Goal: Task Accomplishment & Management: Use online tool/utility

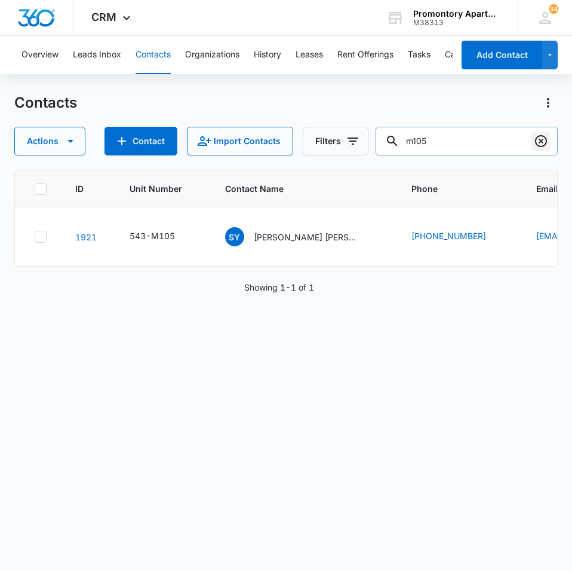
click at [547, 142] on icon "Clear" at bounding box center [541, 141] width 12 height 12
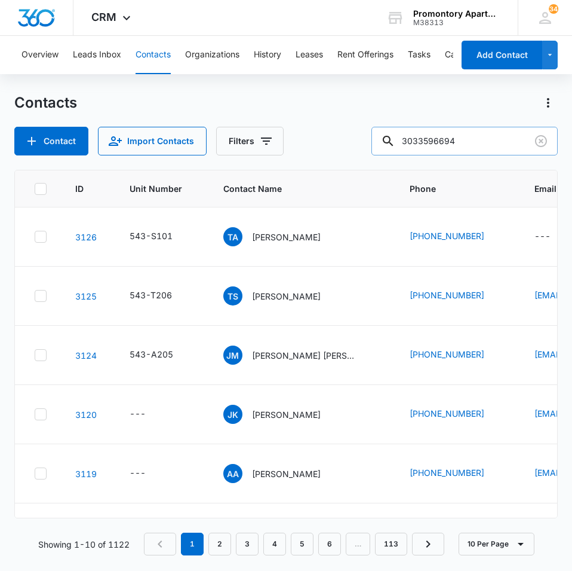
type input "3033596694"
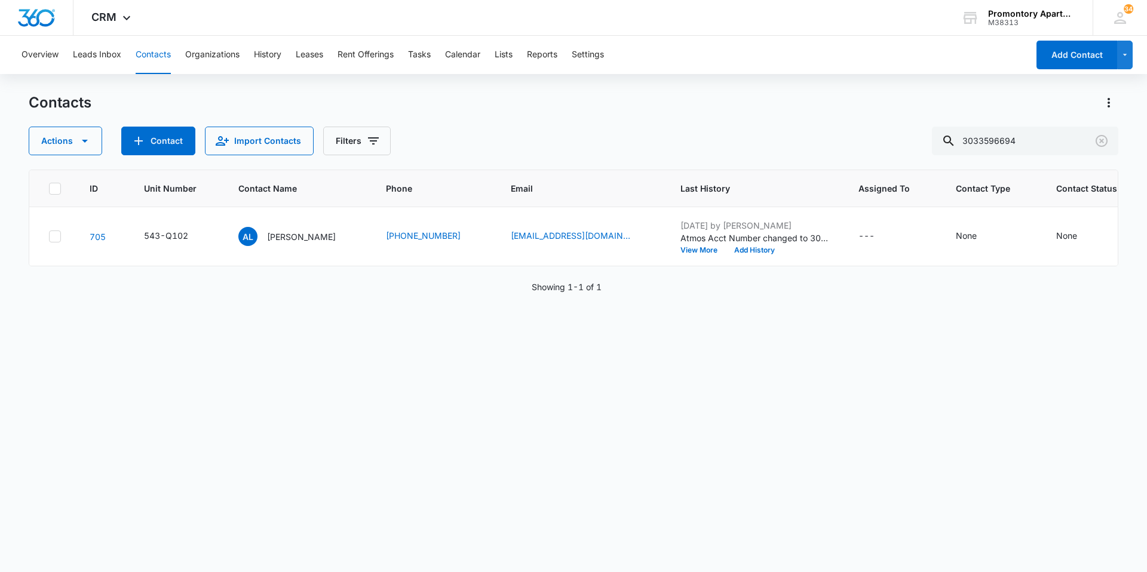
click at [408, 54] on div "Overview Leads Inbox Contacts Organizations History Leases Rent Offerings Tasks…" at bounding box center [521, 55] width 1014 height 38
click at [412, 52] on button "Tasks" at bounding box center [419, 55] width 23 height 38
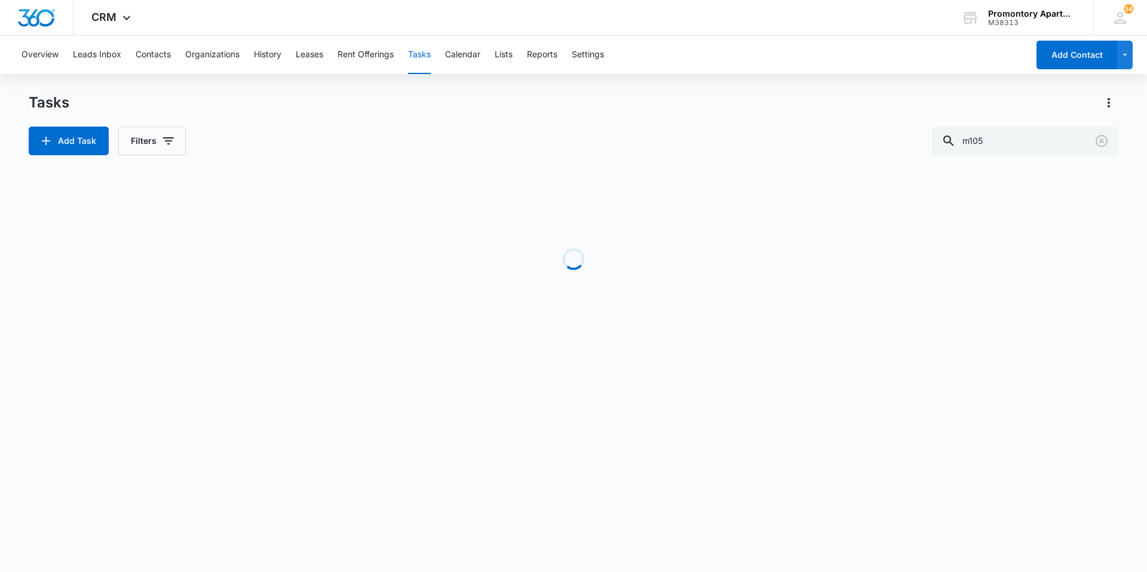
drag, startPoint x: 433, startPoint y: 291, endPoint x: 347, endPoint y: 359, distance: 109.7
click at [410, 351] on div "Tasks Add Task Filters m105 Loading Task Start End Contacts Assigned By Assigne…" at bounding box center [574, 228] width 1090 height 270
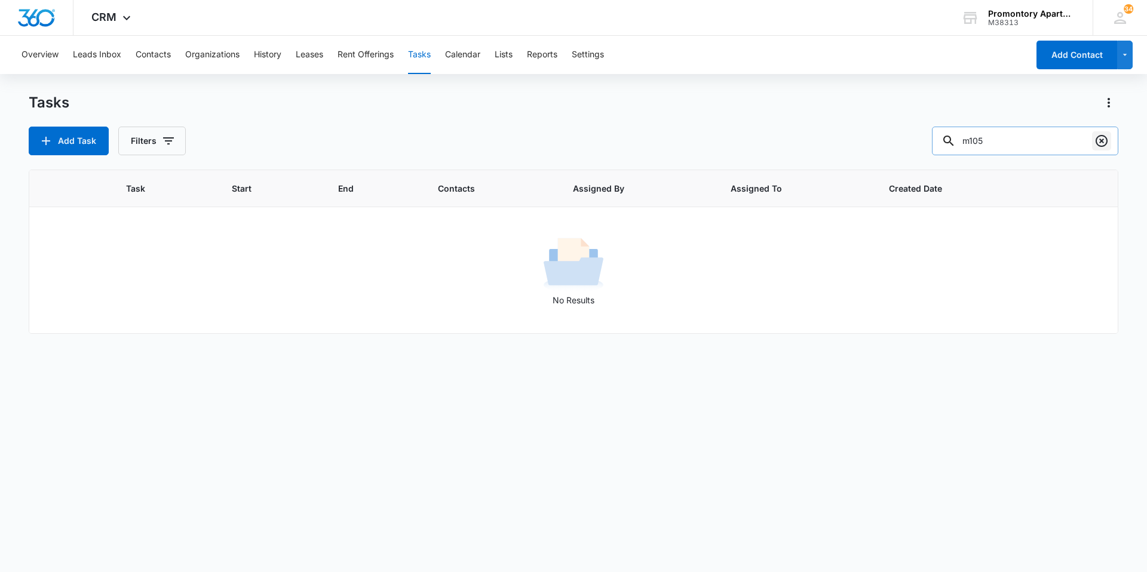
click at [572, 133] on button "Clear" at bounding box center [1101, 140] width 19 height 19
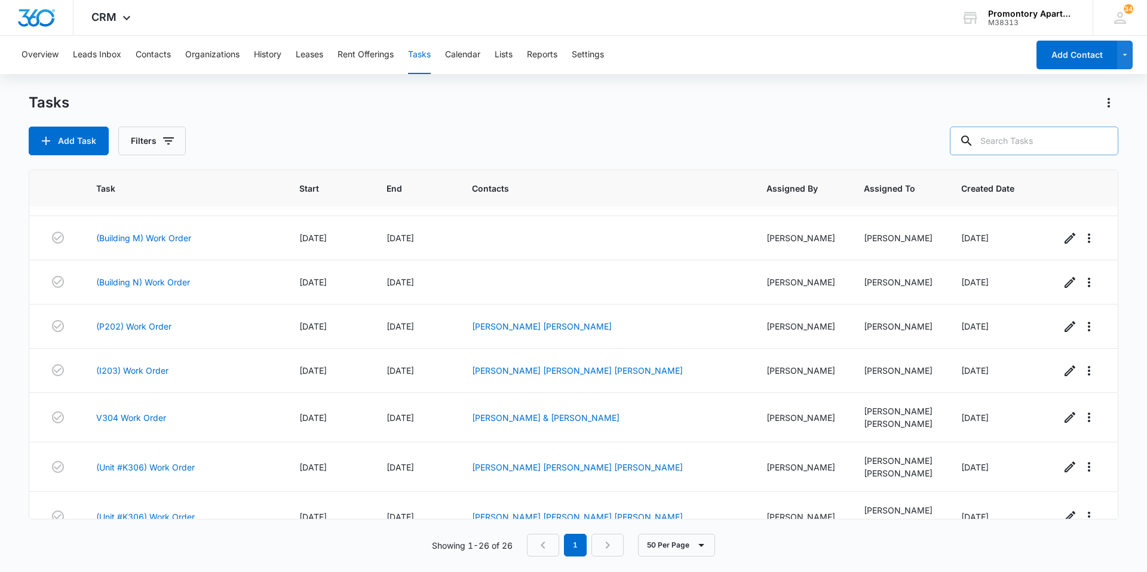
scroll to position [912, 0]
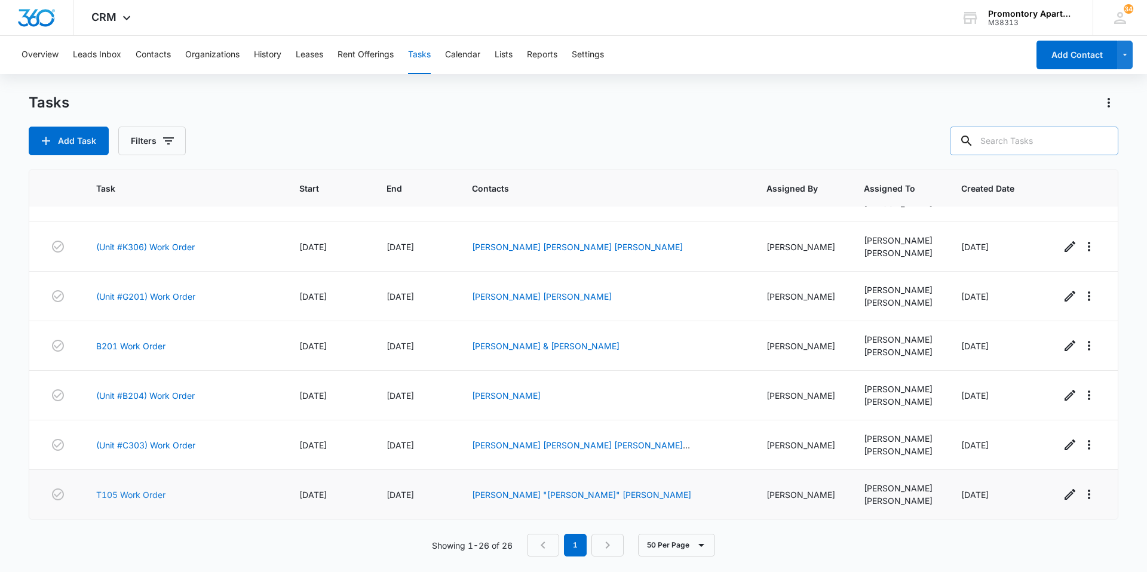
click at [130, 488] on td "T105 Work Order" at bounding box center [183, 495] width 203 height 50
click at [132, 494] on link "T105 Work Order" at bounding box center [130, 495] width 69 height 13
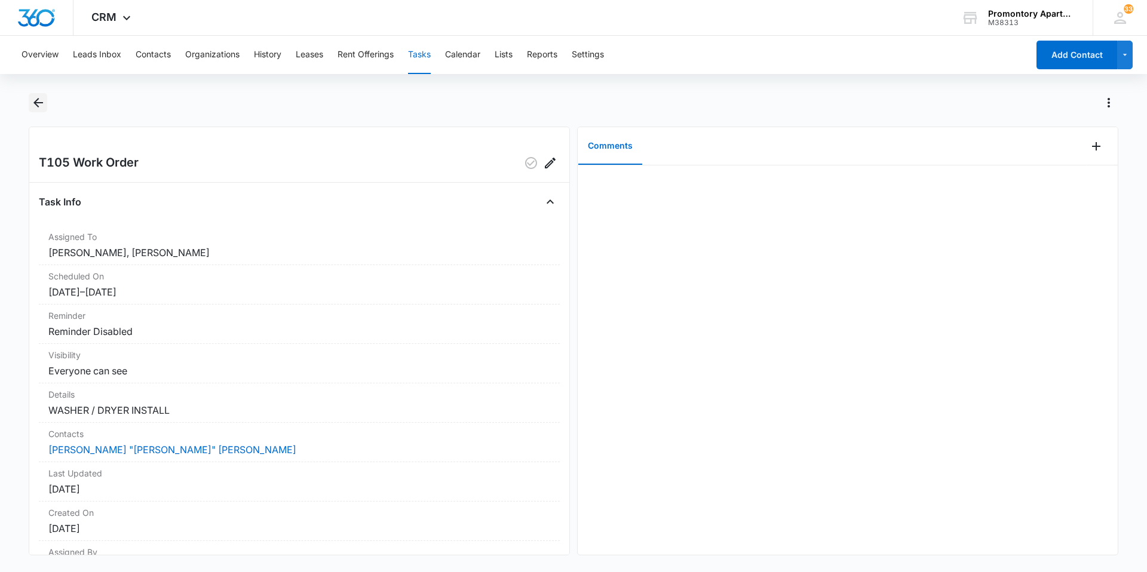
click at [36, 106] on icon "Back" at bounding box center [38, 103] width 14 height 14
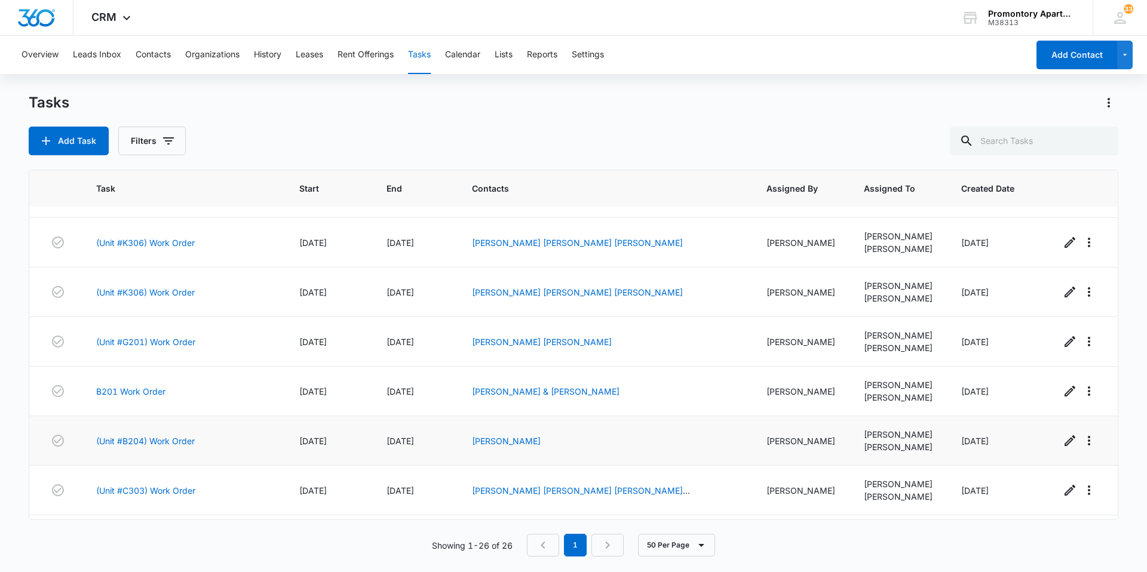
scroll to position [912, 0]
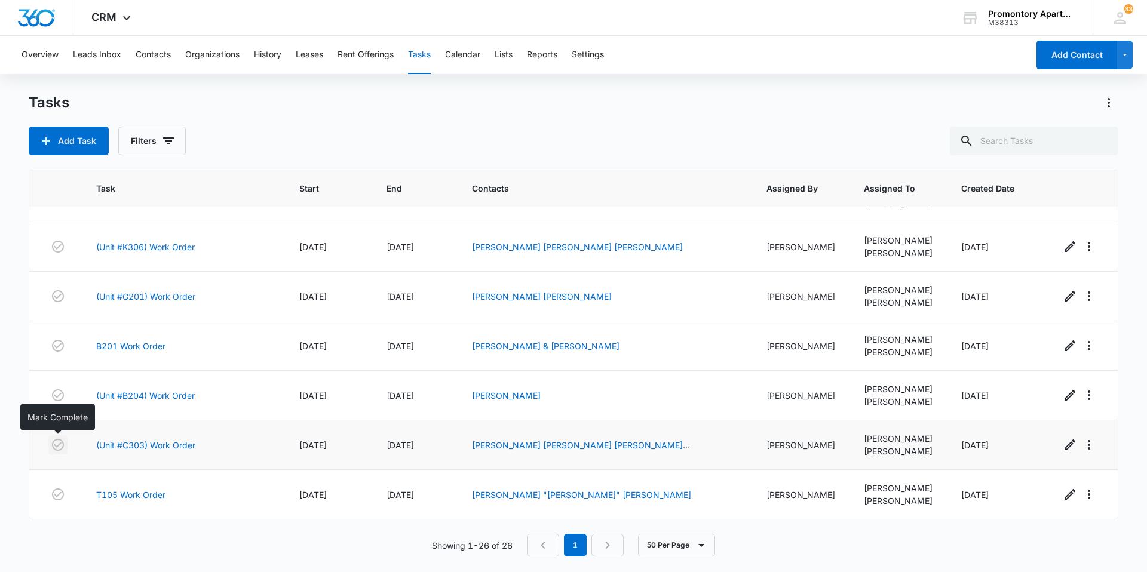
click at [53, 444] on icon "button" at bounding box center [58, 445] width 12 height 12
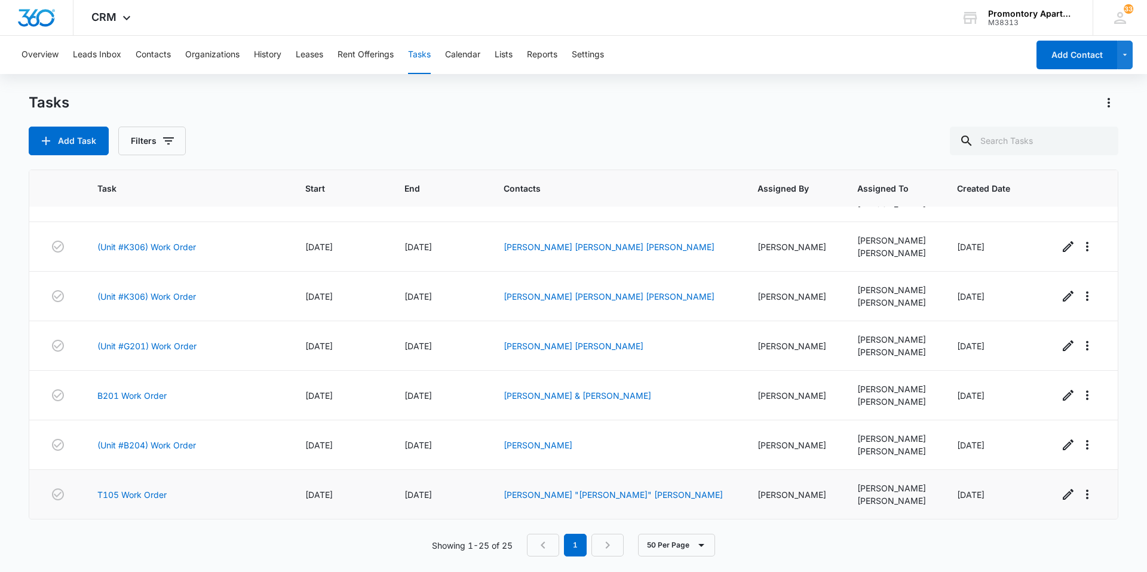
scroll to position [863, 0]
click at [187, 440] on link "(Unit #B204) Work Order" at bounding box center [146, 445] width 99 height 13
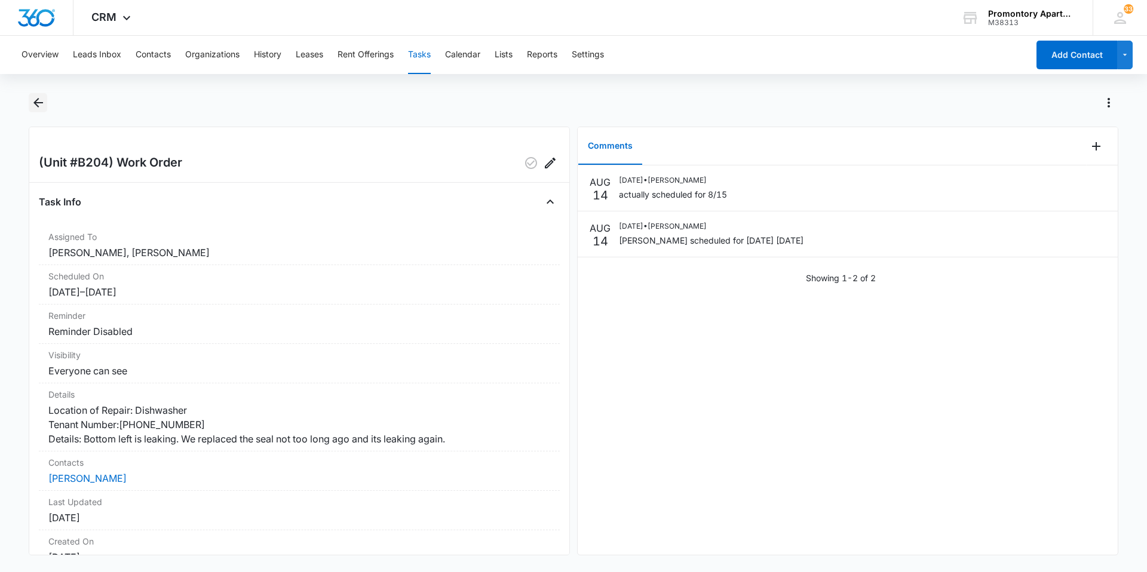
click at [39, 106] on icon "Back" at bounding box center [38, 103] width 14 height 14
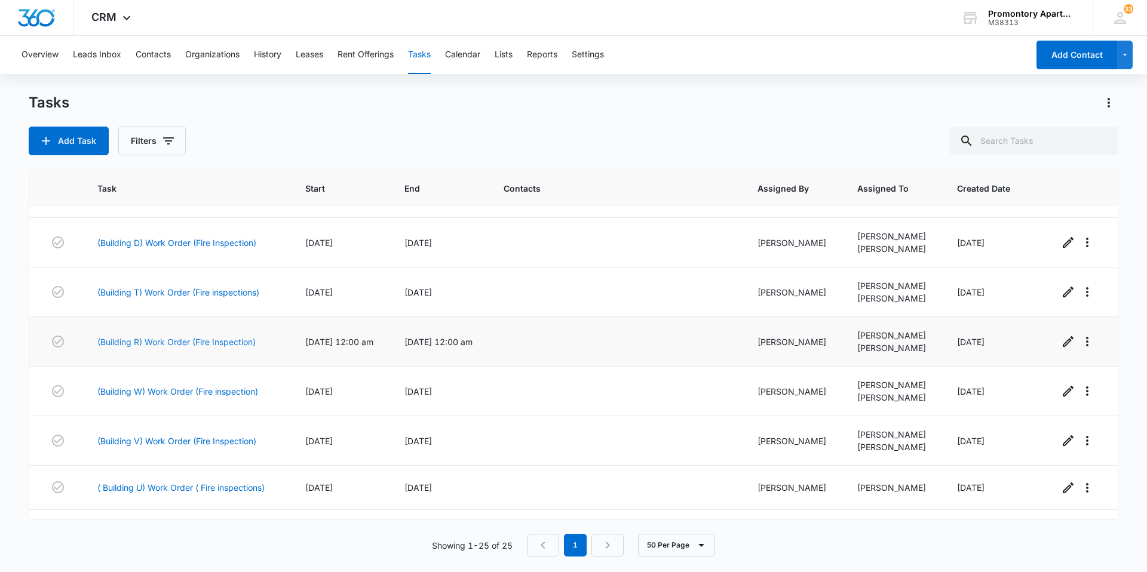
scroll to position [60, 0]
